Goal: Task Accomplishment & Management: Manage account settings

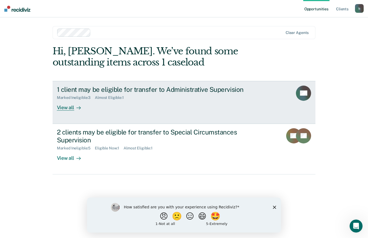
click at [113, 93] on div "1 client may be eligible for transfer to Administrative Supervision" at bounding box center [152, 89] width 190 height 8
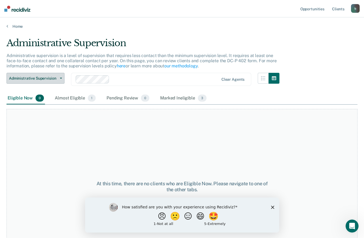
click at [48, 76] on span "Administrative Supervision" at bounding box center [33, 78] width 49 height 5
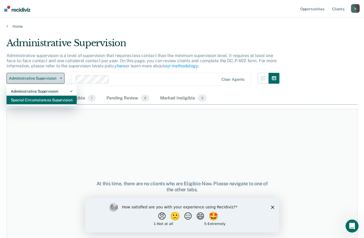
click at [30, 98] on div "Special Circumstances Supervision" at bounding box center [42, 99] width 62 height 9
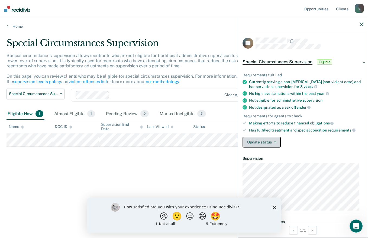
click at [273, 142] on span "button" at bounding box center [274, 141] width 4 height 1
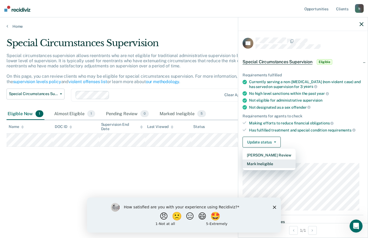
click at [266, 163] on button "Mark Ineligible" at bounding box center [269, 163] width 53 height 9
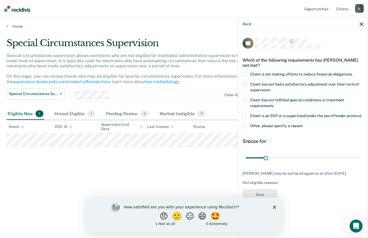
click at [244, 76] on span at bounding box center [245, 74] width 4 height 4
click at [353, 72] on input "Client is not making efforts to reduce financial obligations" at bounding box center [353, 72] width 0 height 0
click at [246, 86] on span at bounding box center [245, 84] width 4 height 4
click at [270, 88] on input "Client has not had a satisfactory adjustment over their term of supervision" at bounding box center [270, 88] width 0 height 0
click at [243, 101] on span at bounding box center [245, 100] width 4 height 4
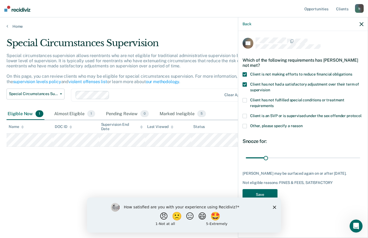
click at [274, 104] on input "Client has not fulfilled special conditions or treatment requirements" at bounding box center [274, 104] width 0 height 0
click at [275, 206] on polygon "Close survey" at bounding box center [274, 206] width 3 height 3
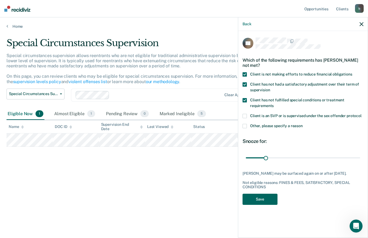
click at [261, 199] on button "Save" at bounding box center [260, 198] width 35 height 11
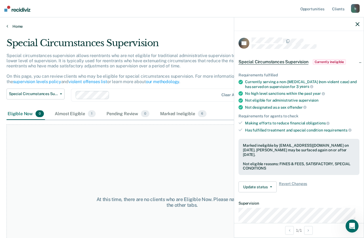
click at [7, 25] on icon at bounding box center [8, 26] width 2 height 4
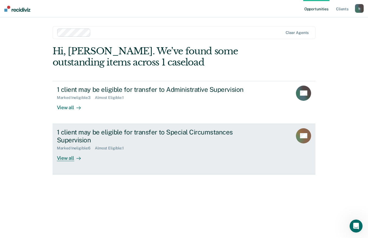
click at [177, 130] on div "1 client may be eligible for transfer to Special Circumstances Supervision" at bounding box center [152, 136] width 190 height 16
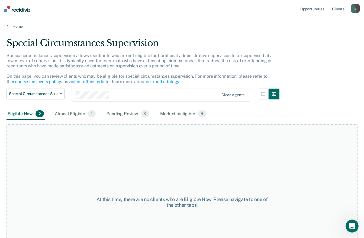
click at [55, 89] on button "Special Circumstances Supervision" at bounding box center [36, 93] width 58 height 11
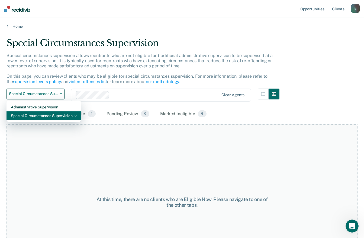
click at [25, 115] on div "Special Circumstances Supervision" at bounding box center [44, 115] width 66 height 9
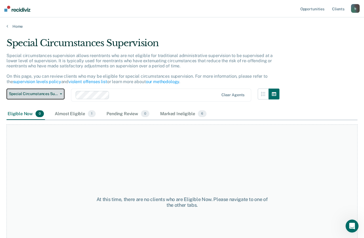
click at [58, 93] on span "button" at bounding box center [60, 93] width 4 height 1
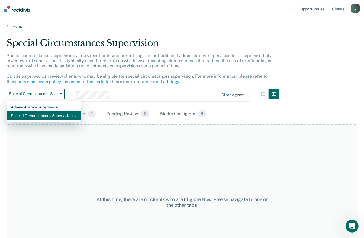
click at [27, 117] on div "Special Circumstances Supervision" at bounding box center [44, 115] width 66 height 9
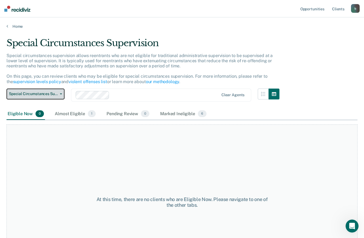
click at [55, 96] on span "Special Circumstances Supervision" at bounding box center [33, 93] width 49 height 5
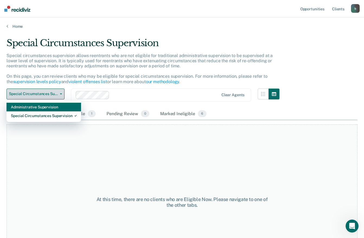
click at [26, 107] on div "Administrative Supervision" at bounding box center [44, 106] width 66 height 9
